Goal: Task Accomplishment & Management: Manage account settings

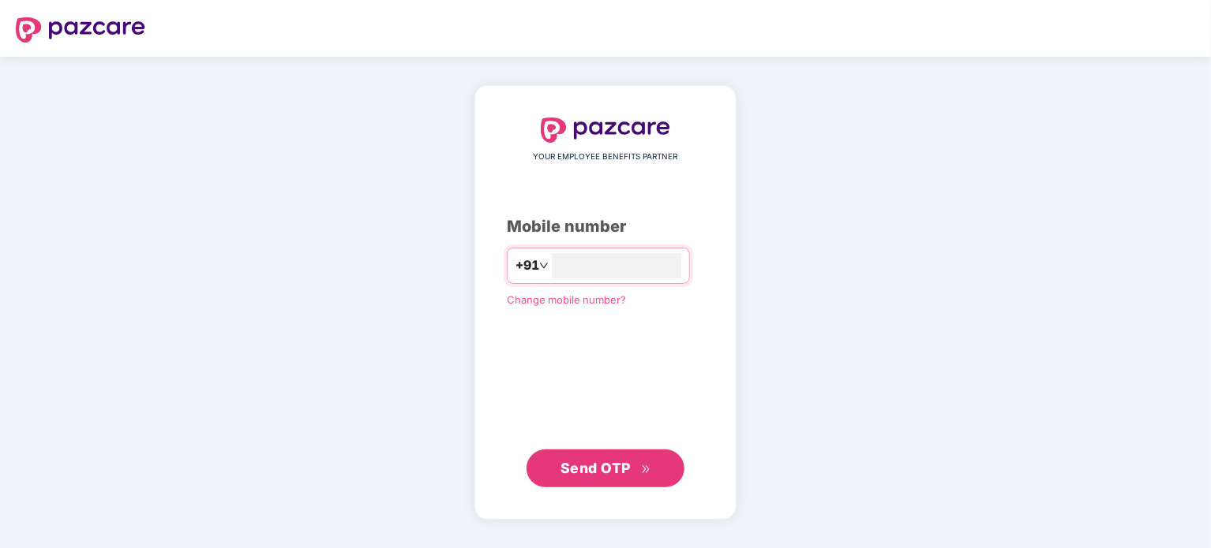
type input "**********"
click at [582, 470] on span "Send OTP" at bounding box center [595, 467] width 70 height 17
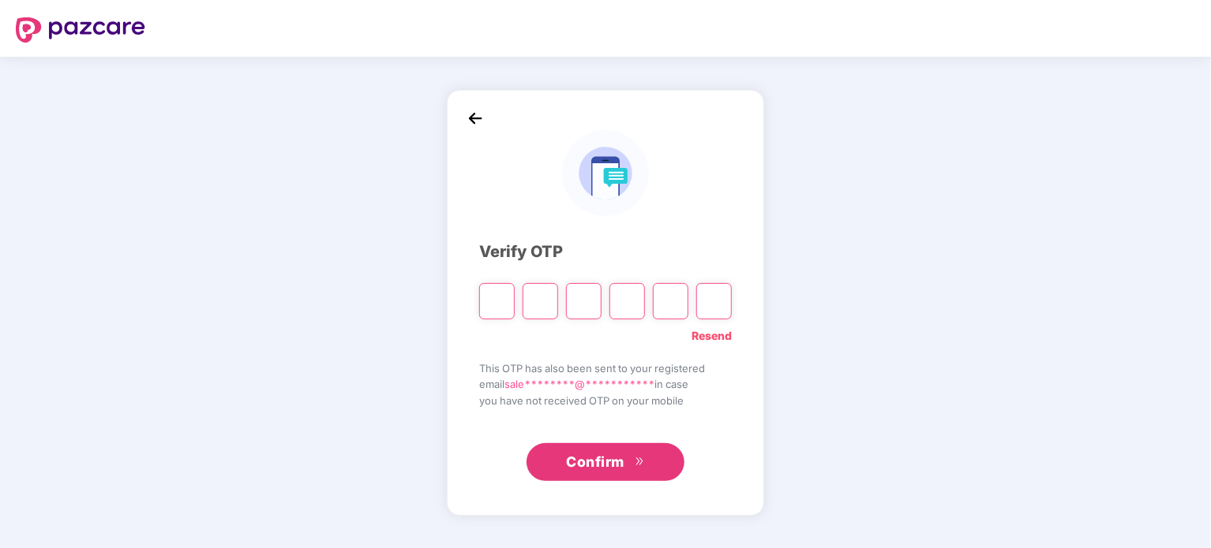
type input "*"
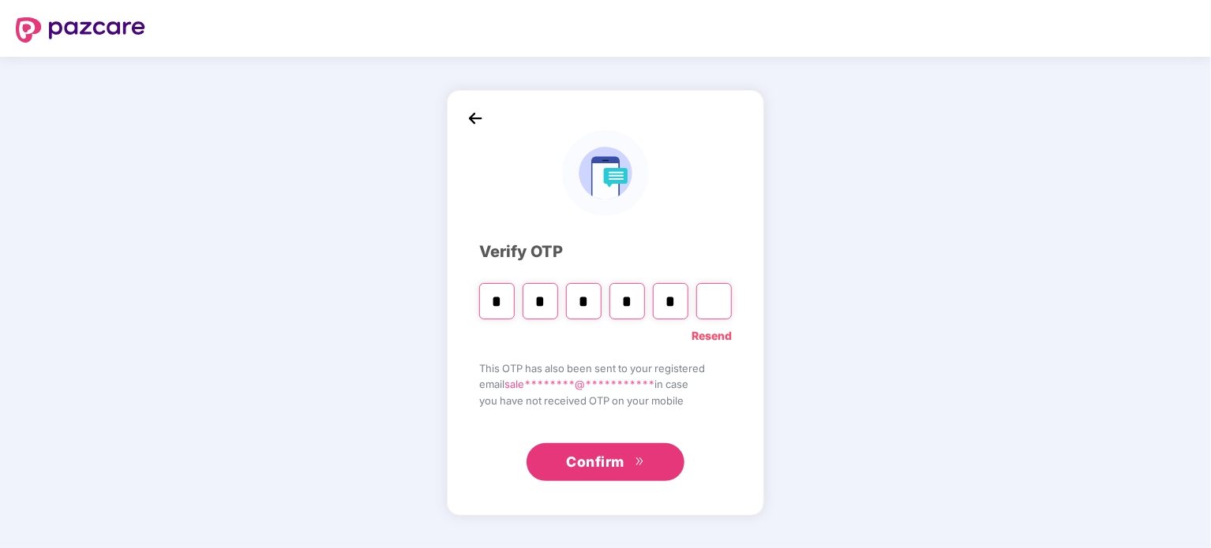
type input "*"
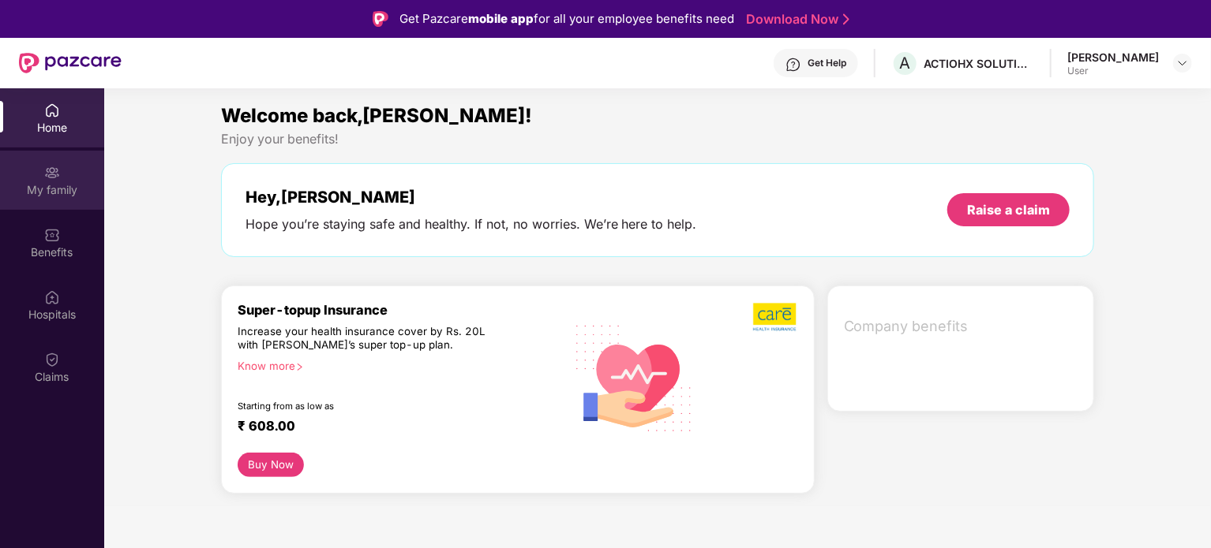
click at [58, 163] on div at bounding box center [52, 171] width 16 height 16
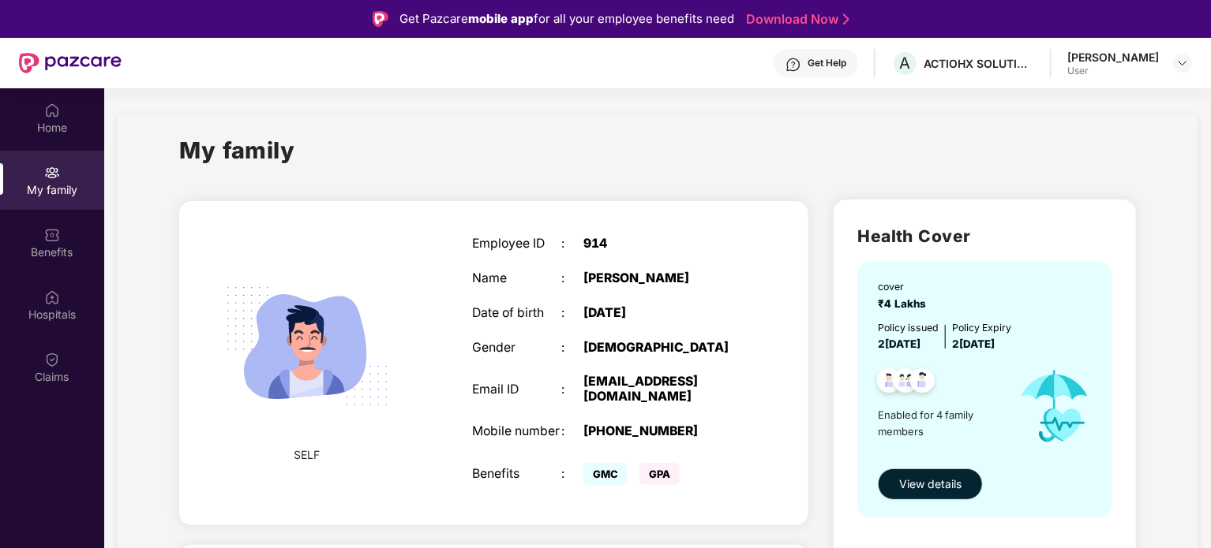
click at [1184, 66] on img at bounding box center [1182, 63] width 13 height 13
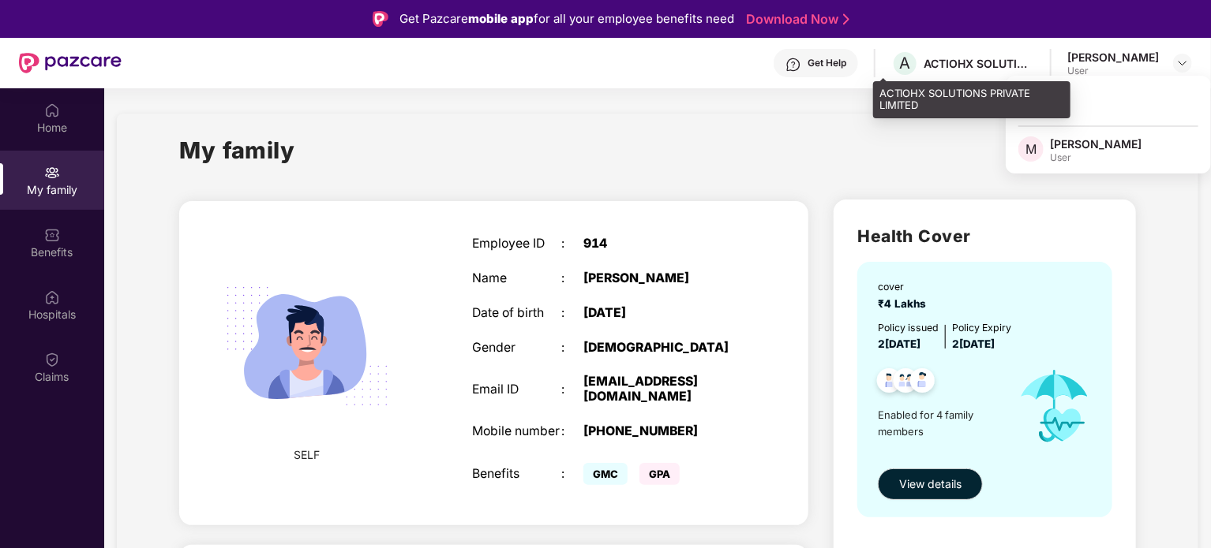
click at [950, 60] on div "ACTIOHX SOLUTIONS PRIVATE LIMITED" at bounding box center [978, 63] width 110 height 15
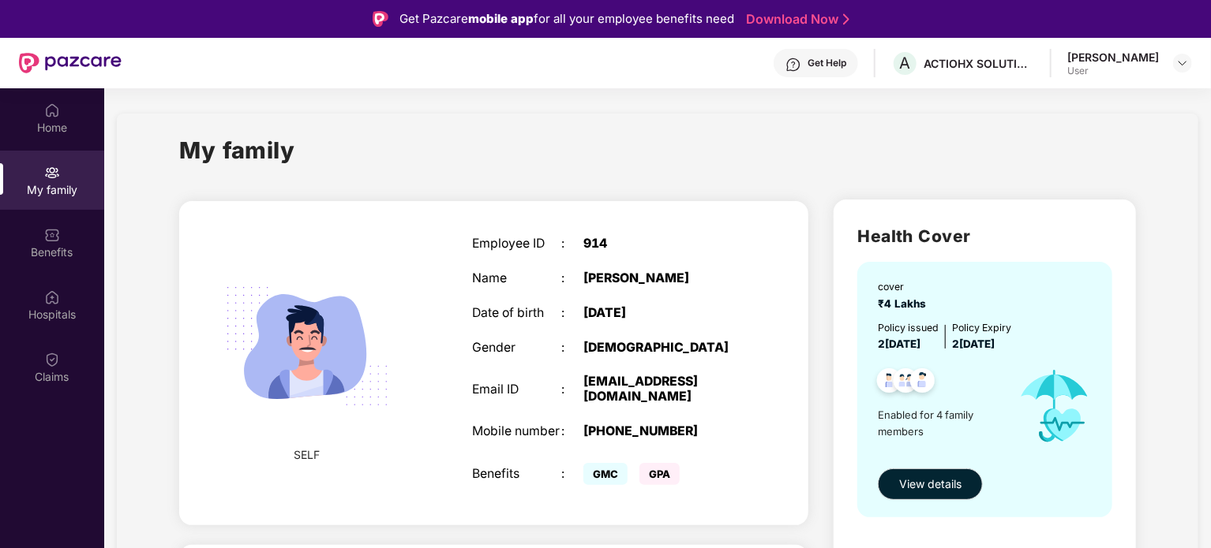
click at [65, 114] on div "Home" at bounding box center [52, 117] width 104 height 59
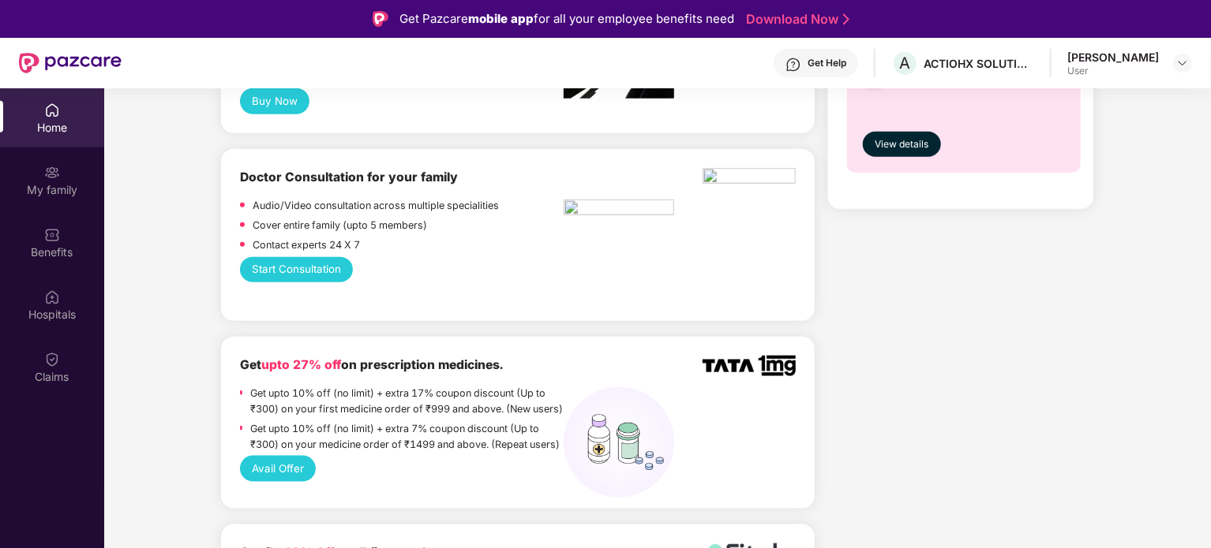
scroll to position [821, 0]
click at [56, 363] on img at bounding box center [52, 360] width 16 height 16
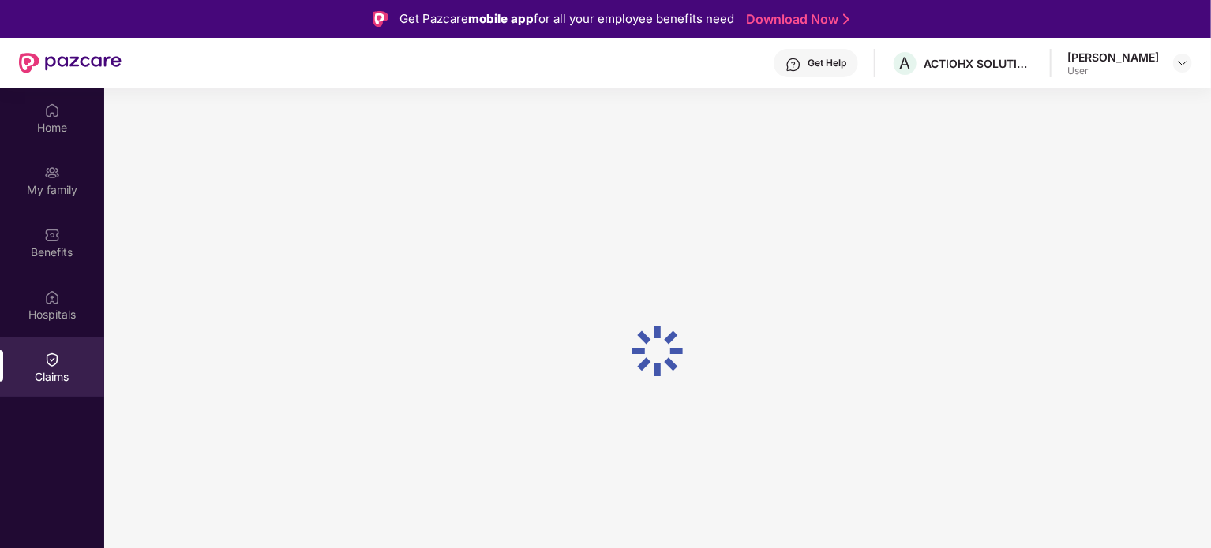
scroll to position [0, 0]
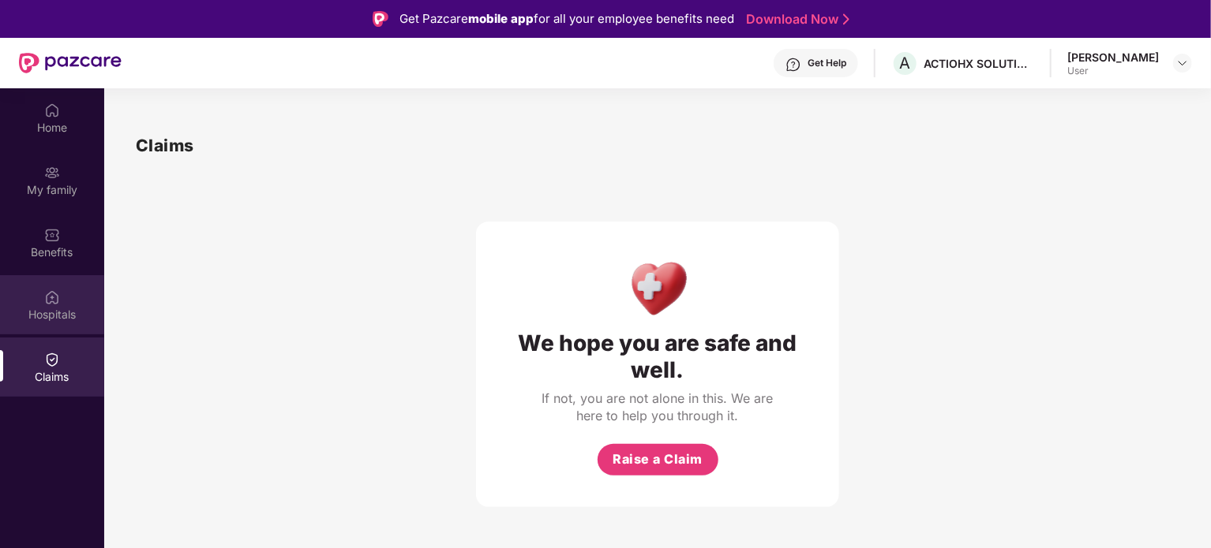
click at [63, 296] on div "Hospitals" at bounding box center [52, 304] width 104 height 59
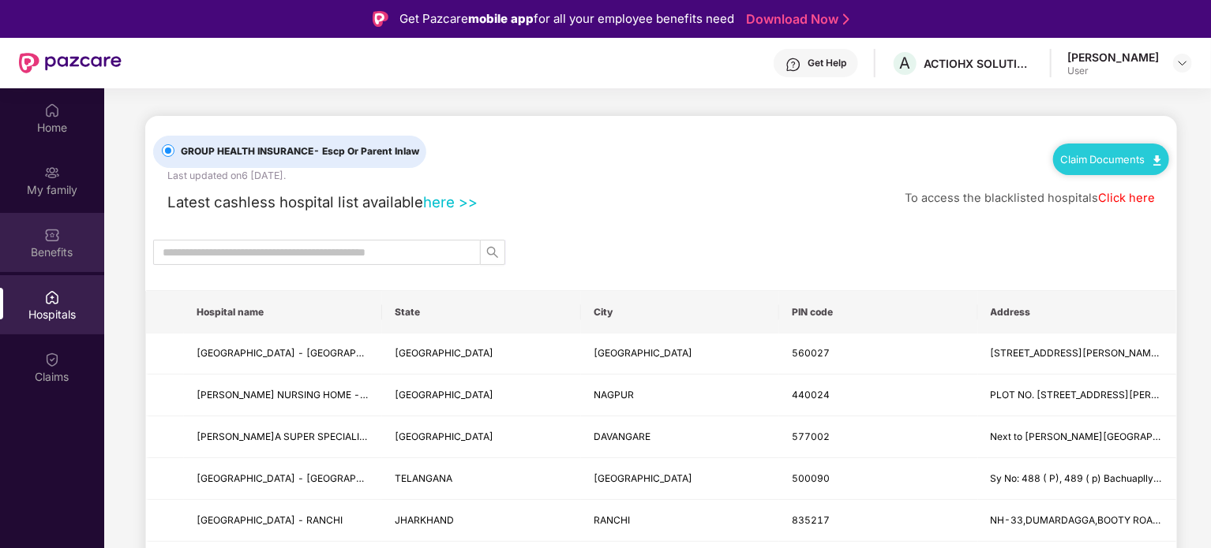
click at [60, 239] on div "Benefits" at bounding box center [52, 242] width 104 height 59
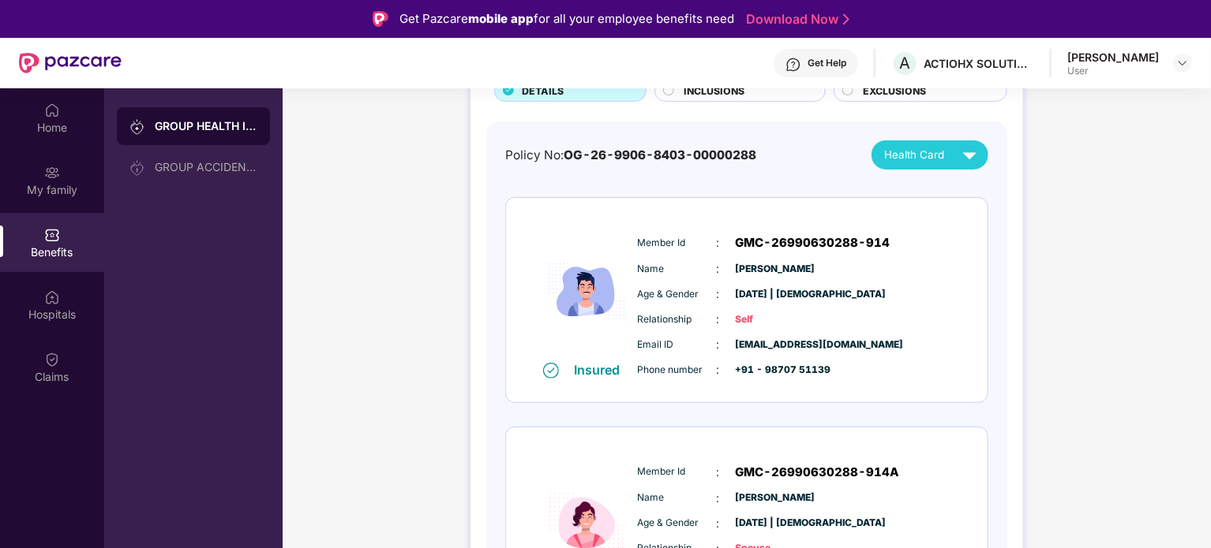
scroll to position [126, 0]
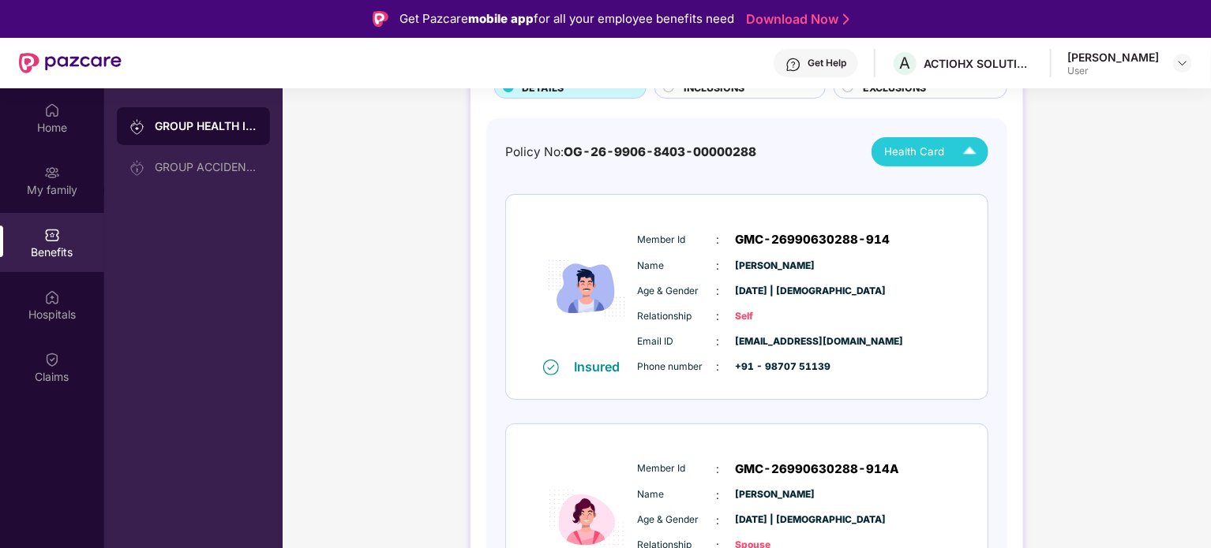
click at [950, 149] on div "Health Card" at bounding box center [933, 152] width 99 height 28
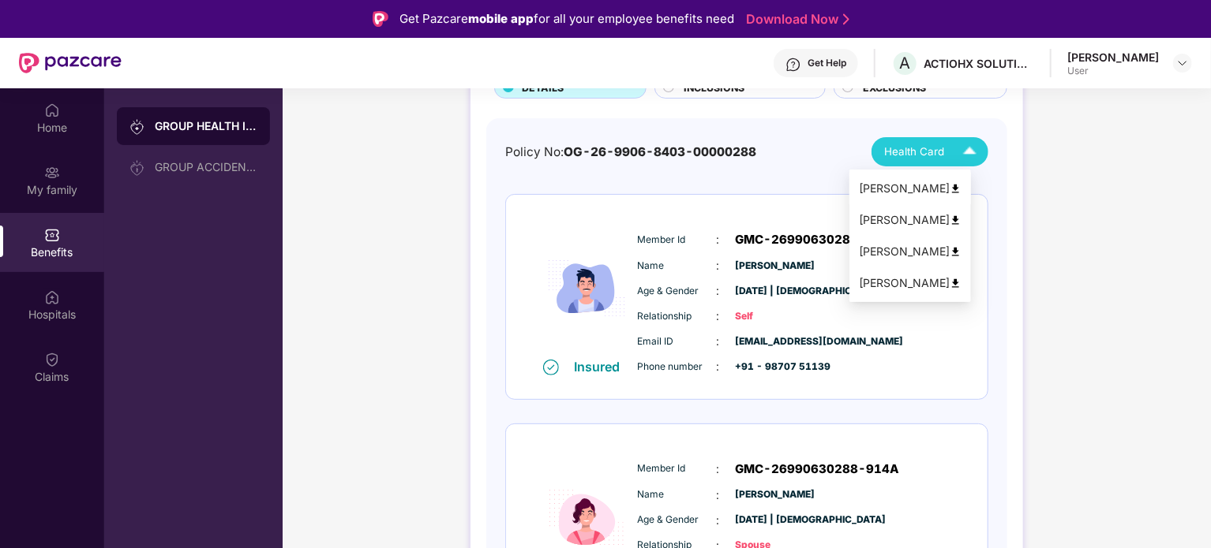
click at [961, 187] on img at bounding box center [955, 189] width 12 height 12
click at [971, 149] on img at bounding box center [970, 152] width 28 height 28
click at [961, 217] on img at bounding box center [955, 221] width 12 height 12
click at [961, 248] on img at bounding box center [955, 252] width 12 height 12
click at [961, 281] on img at bounding box center [955, 284] width 12 height 12
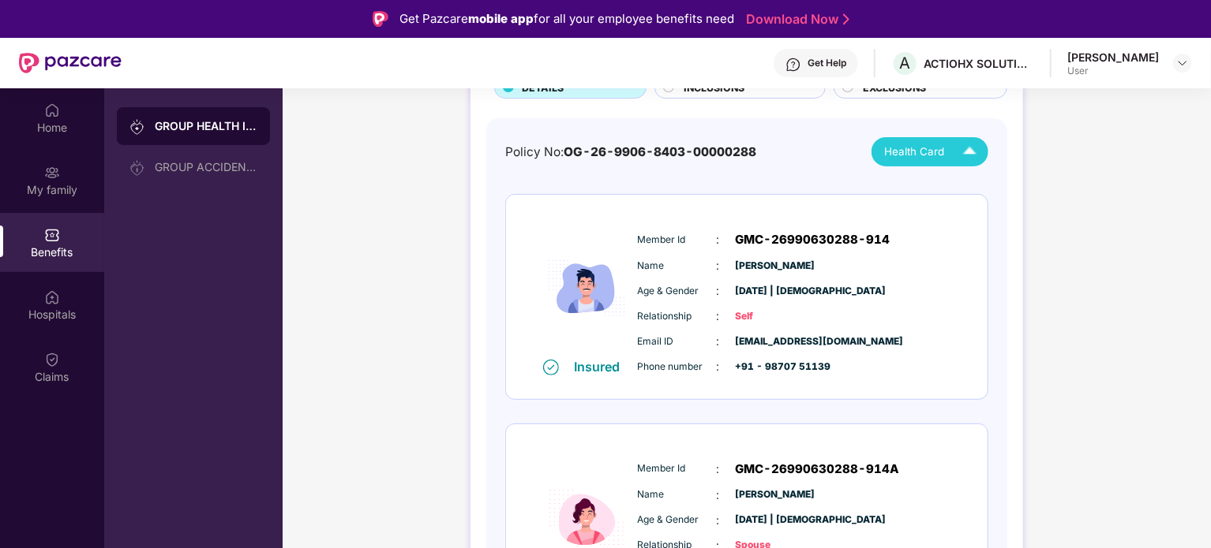
click at [1170, 62] on div "[PERSON_NAME] User" at bounding box center [1129, 64] width 125 height 28
click at [1186, 61] on img at bounding box center [1182, 63] width 13 height 13
click at [1104, 147] on div "[PERSON_NAME]" at bounding box center [1096, 144] width 92 height 15
click at [1171, 69] on div "[PERSON_NAME] User" at bounding box center [1129, 64] width 125 height 28
click at [1105, 60] on div "[PERSON_NAME]" at bounding box center [1113, 57] width 92 height 15
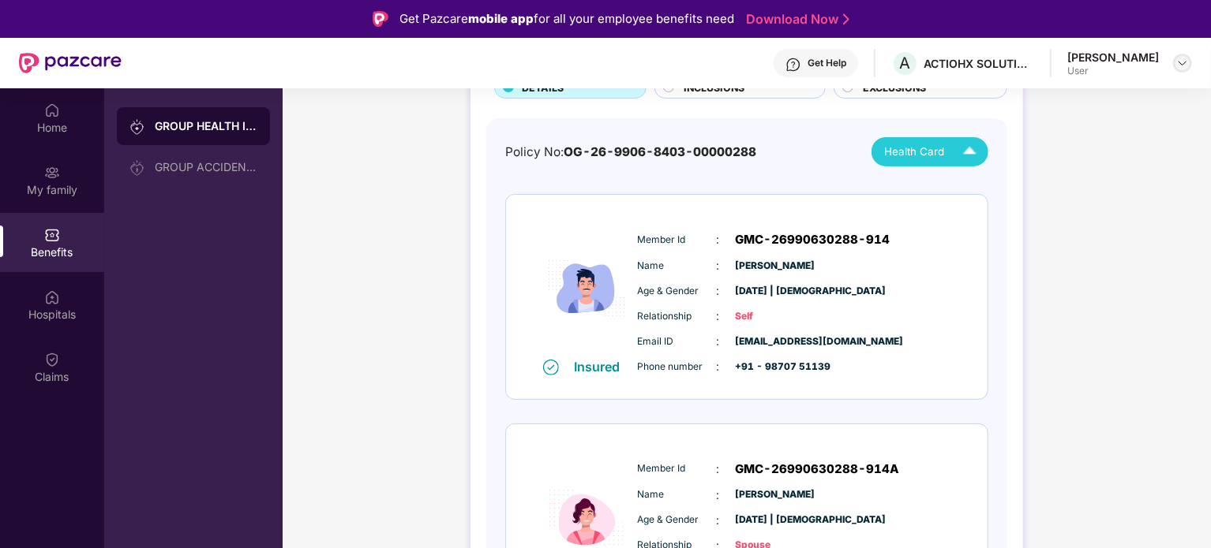
click at [1180, 63] on img at bounding box center [1182, 63] width 13 height 13
click at [1058, 103] on div "Logout" at bounding box center [1107, 100] width 205 height 31
